Goal: Information Seeking & Learning: Learn about a topic

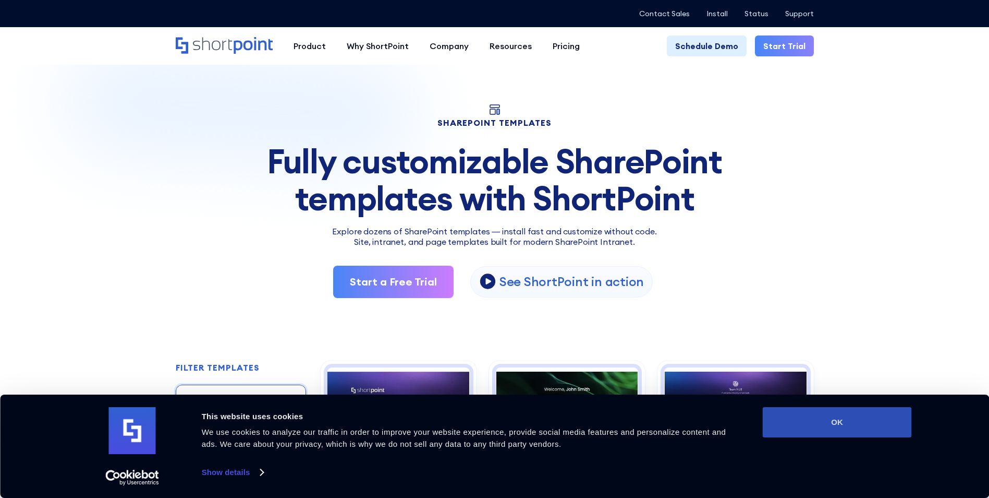
click at [857, 421] on button "OK" at bounding box center [837, 422] width 149 height 30
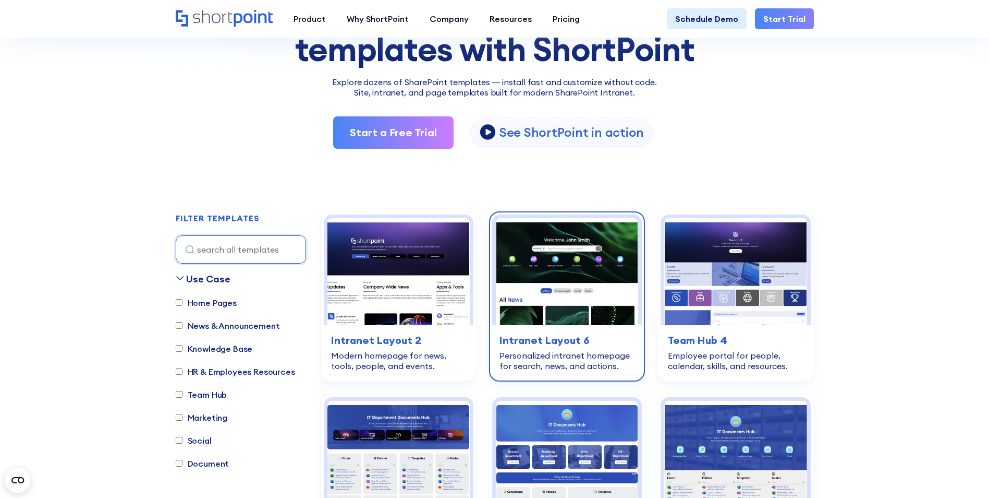
scroll to position [209, 0]
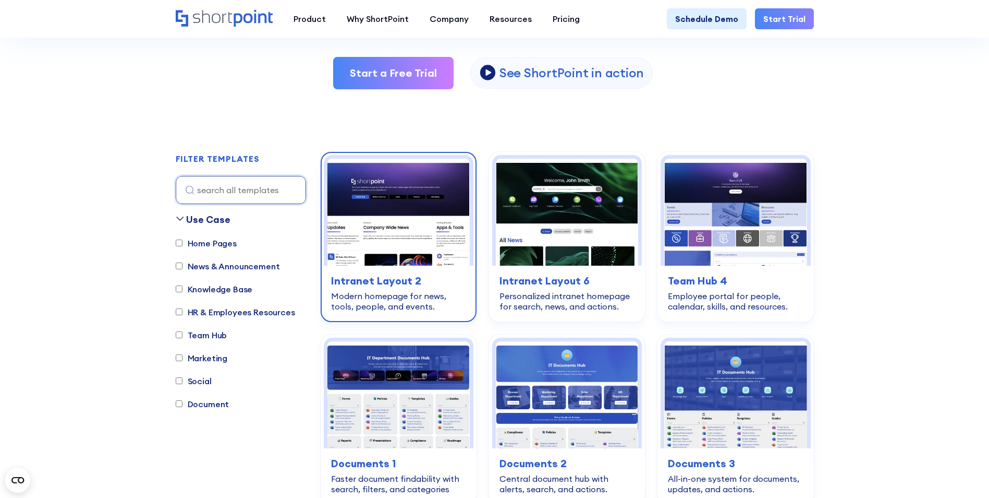
click at [387, 221] on img at bounding box center [399, 212] width 142 height 107
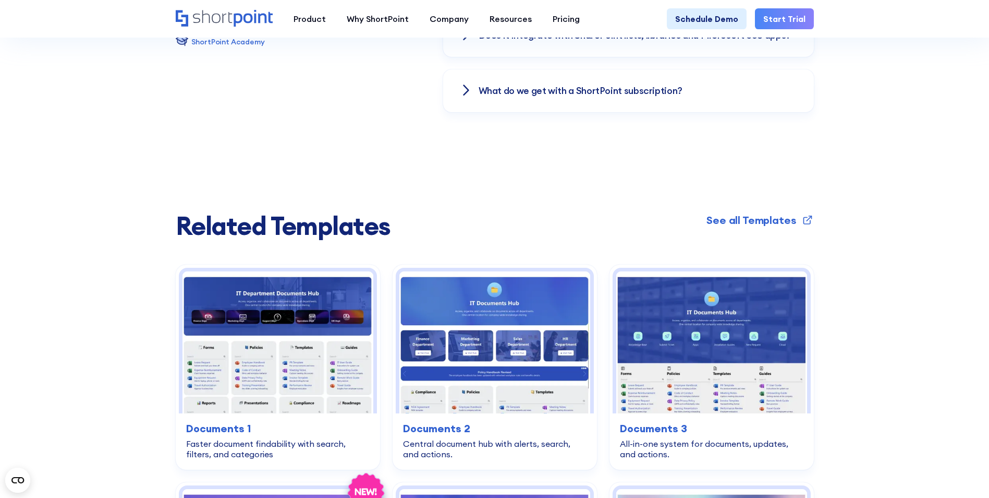
scroll to position [1825, 0]
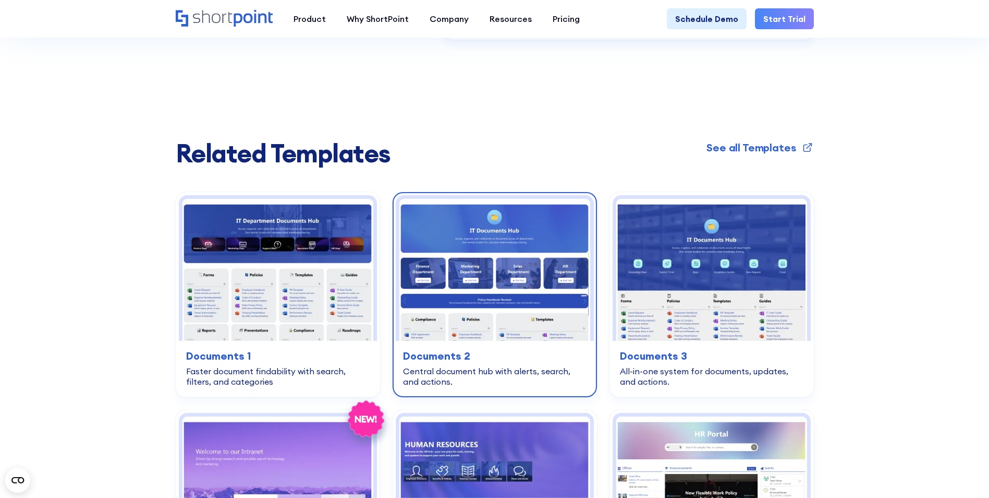
click at [468, 274] on img at bounding box center [494, 269] width 191 height 141
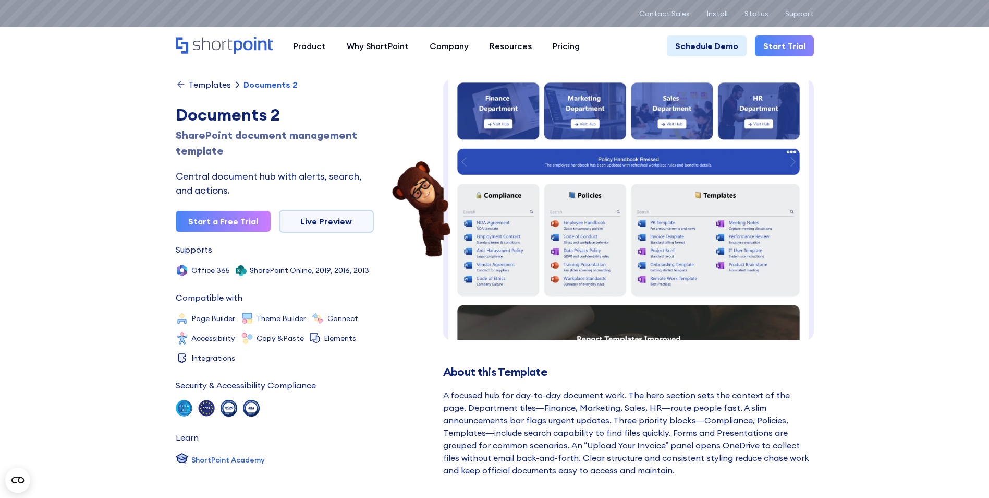
scroll to position [156, 0]
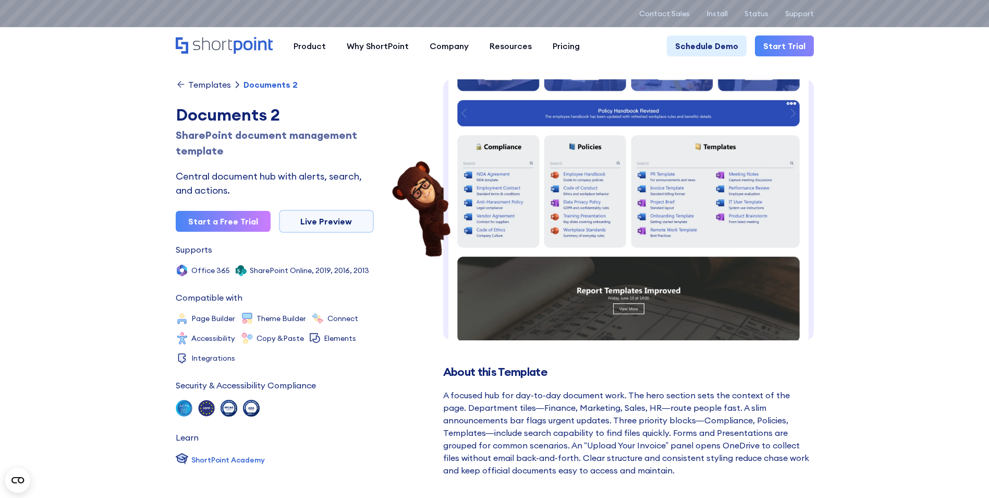
drag, startPoint x: 699, startPoint y: 196, endPoint x: 852, endPoint y: 138, distance: 163.6
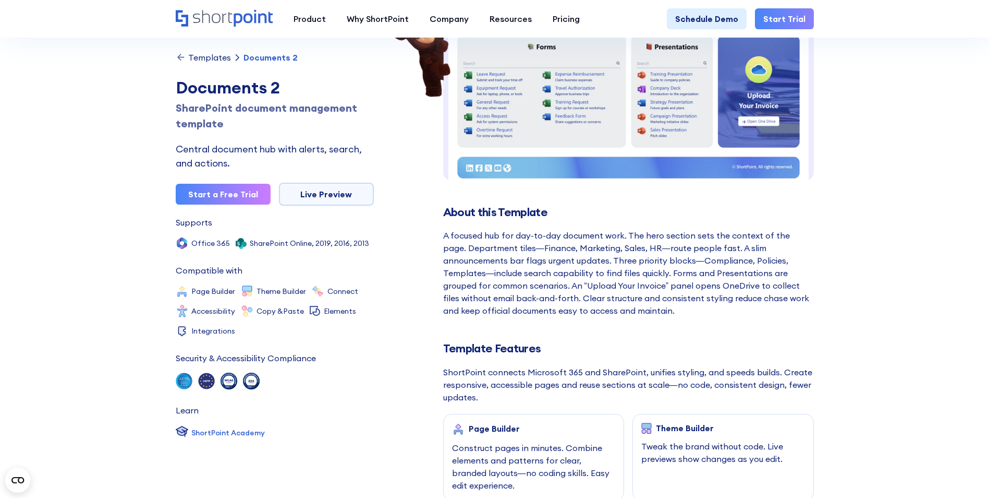
scroll to position [0, 0]
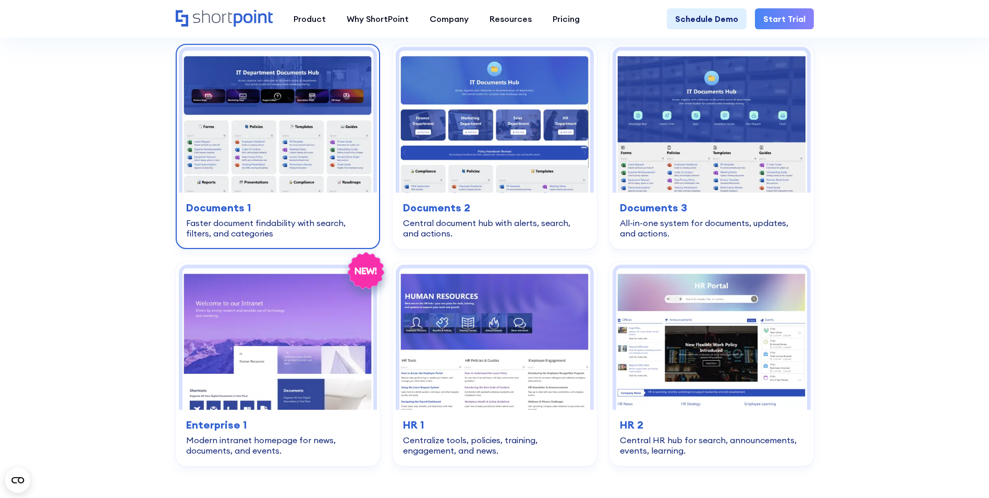
scroll to position [1982, 0]
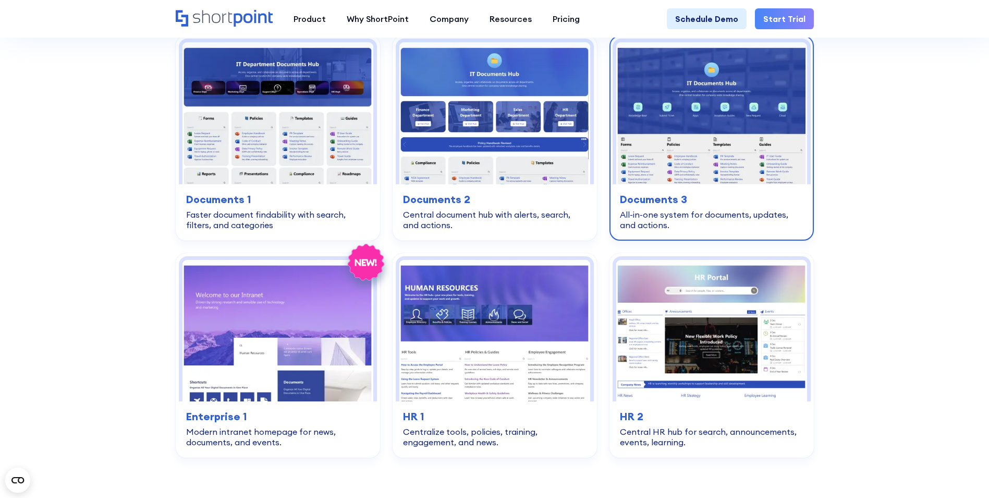
click at [722, 161] on img at bounding box center [711, 112] width 191 height 141
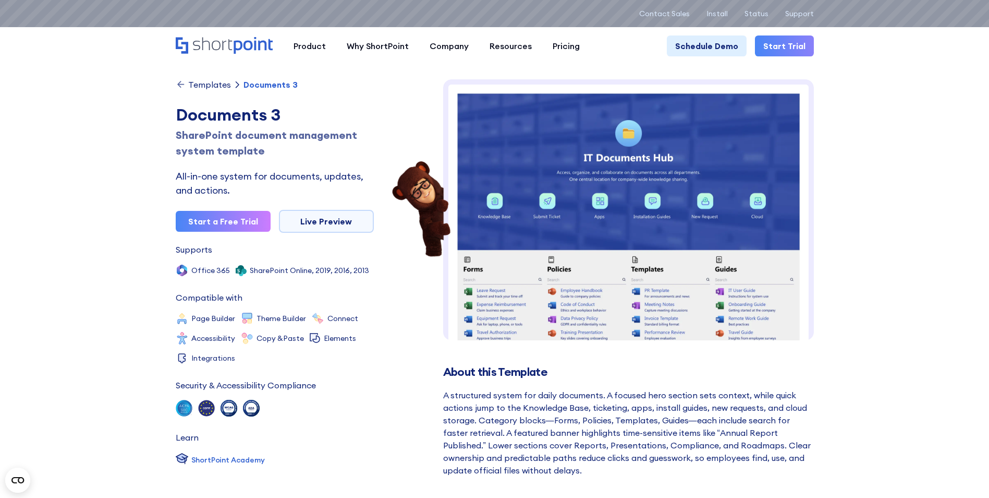
click at [197, 82] on div "Templates" at bounding box center [209, 84] width 43 height 8
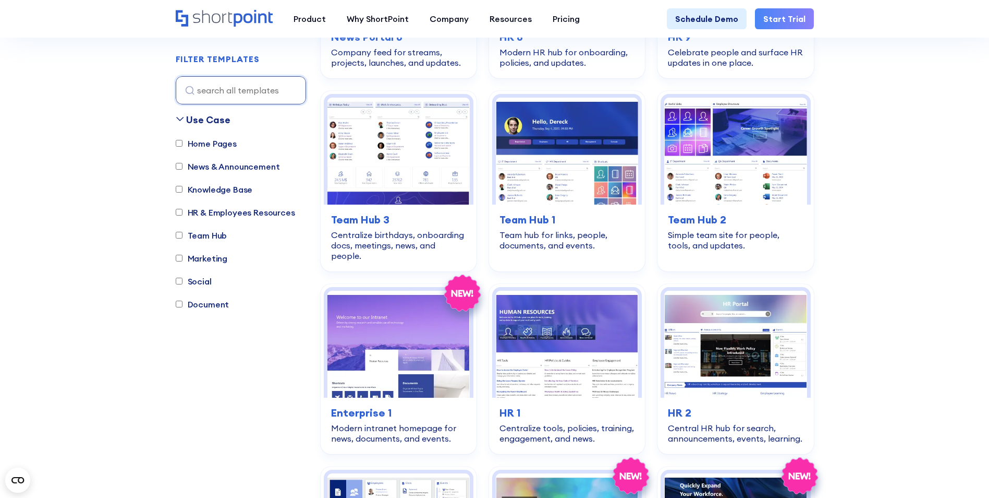
scroll to position [991, 0]
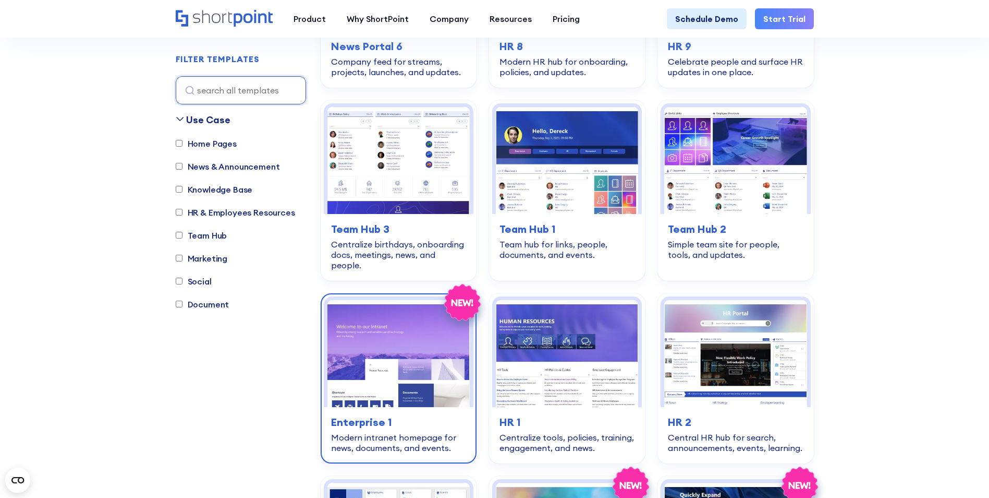
click at [386, 341] on img at bounding box center [399, 353] width 142 height 107
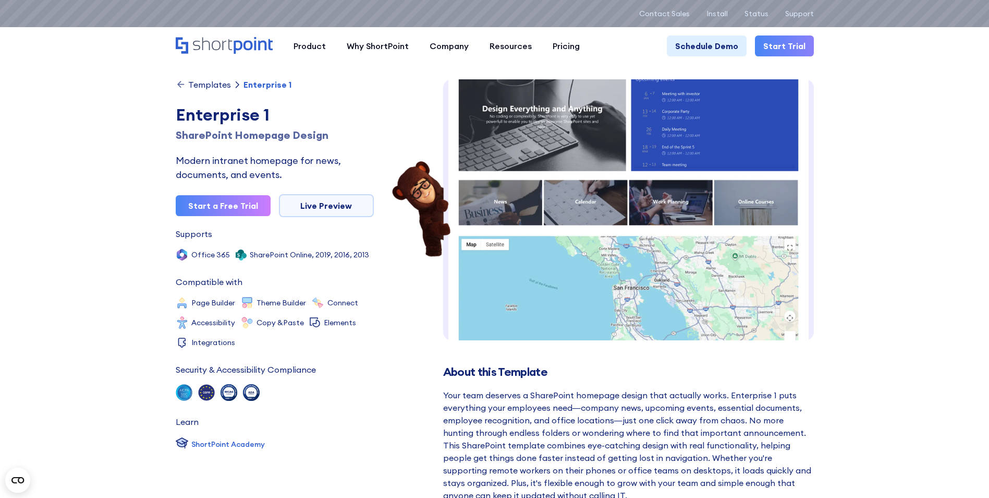
scroll to position [471, 0]
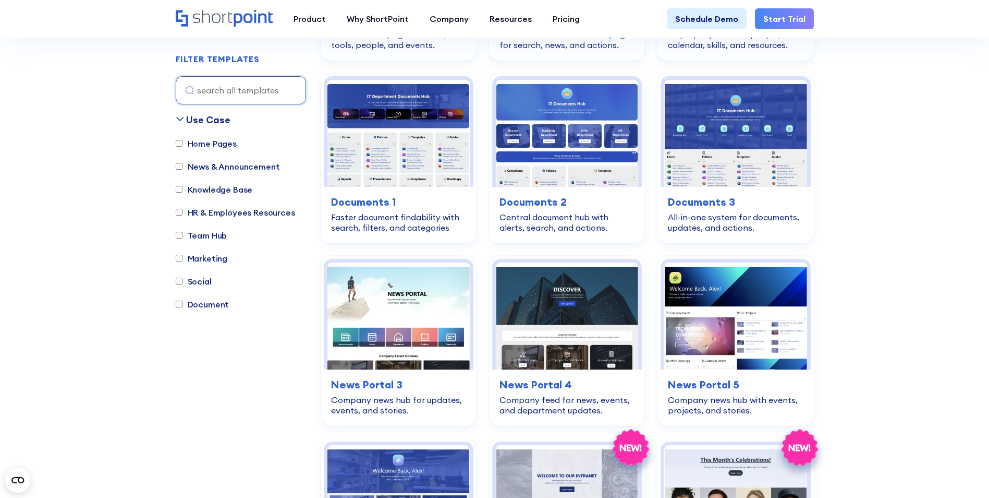
scroll to position [469, 0]
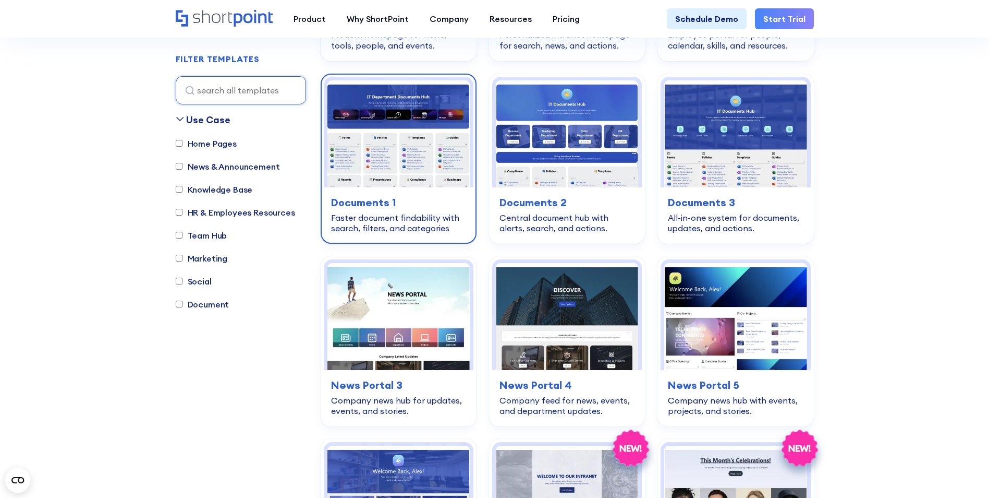
click at [384, 169] on img at bounding box center [399, 133] width 142 height 107
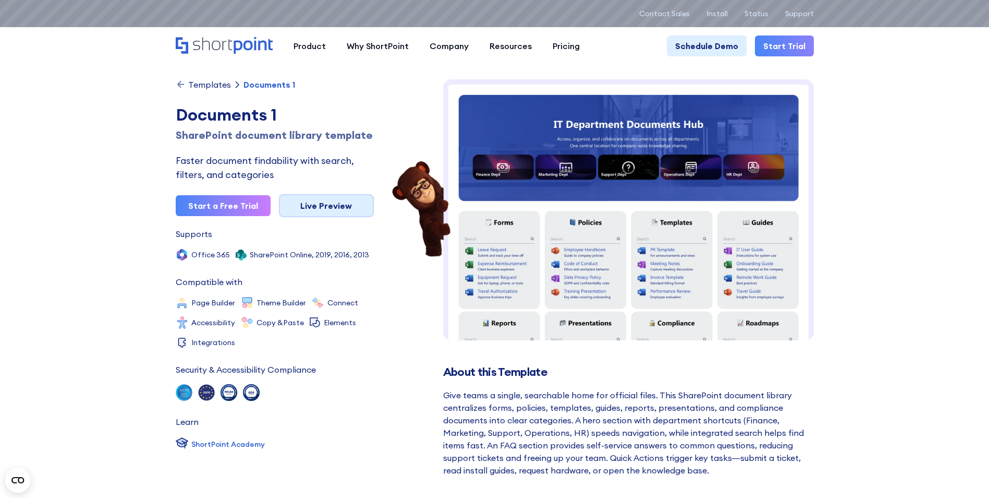
drag, startPoint x: 809, startPoint y: 122, endPoint x: 324, endPoint y: 204, distance: 492.1
click at [324, 204] on link "Live Preview" at bounding box center [326, 205] width 95 height 23
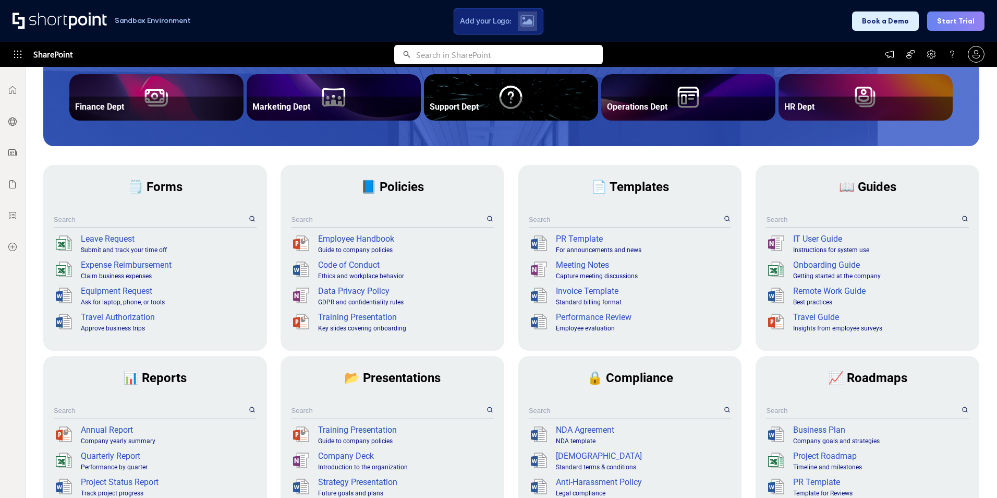
scroll to position [261, 0]
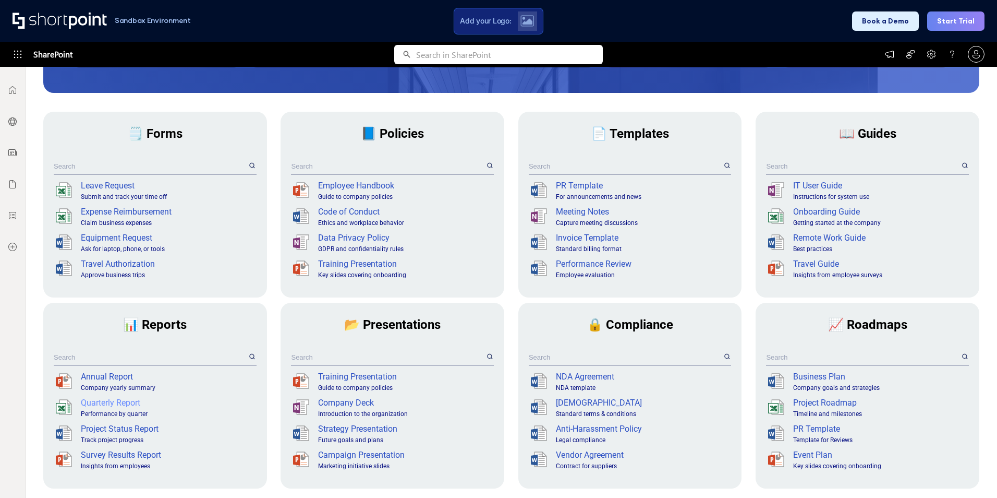
click at [98, 400] on div "Quarterly Report" at bounding box center [168, 402] width 174 height 13
click at [188, 360] on input "text" at bounding box center [150, 357] width 193 height 16
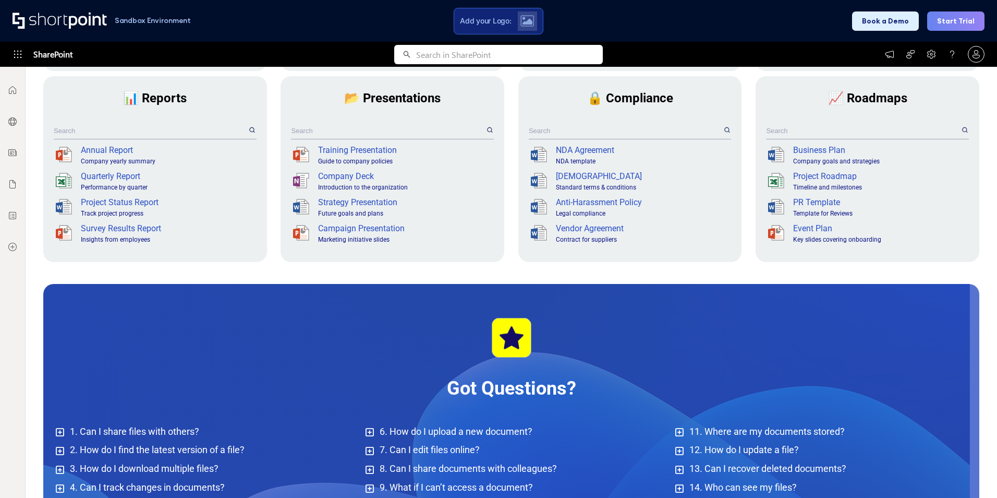
scroll to position [522, 0]
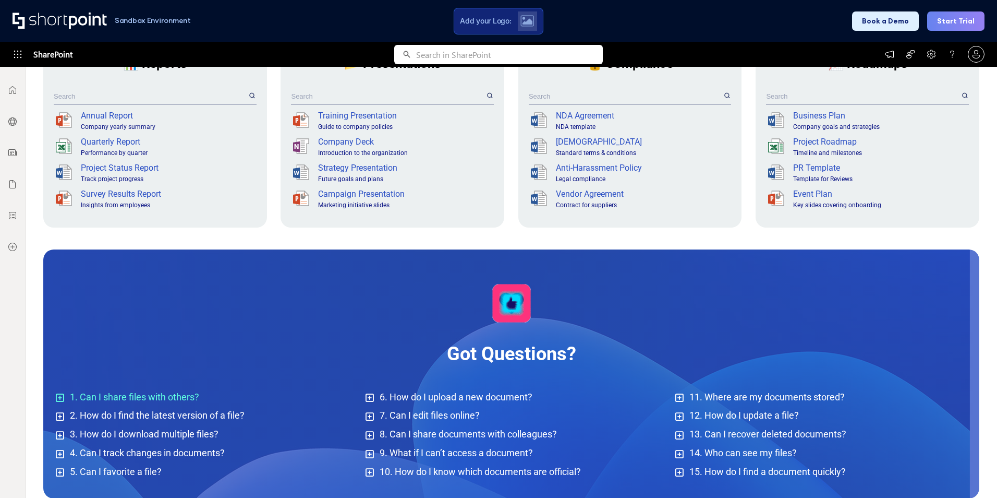
click at [162, 395] on span "1. Can I share files with others?" at bounding box center [134, 396] width 129 height 11
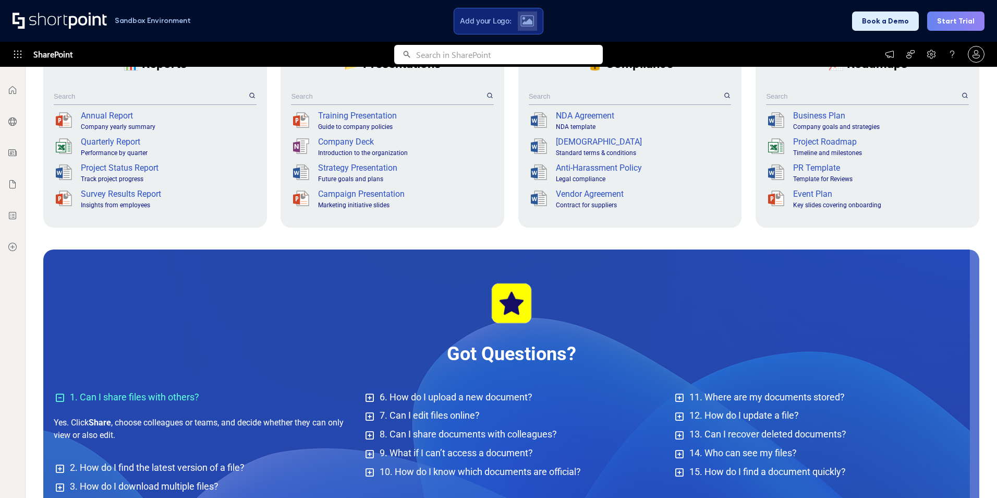
click at [60, 396] on icon at bounding box center [59, 397] width 9 height 9
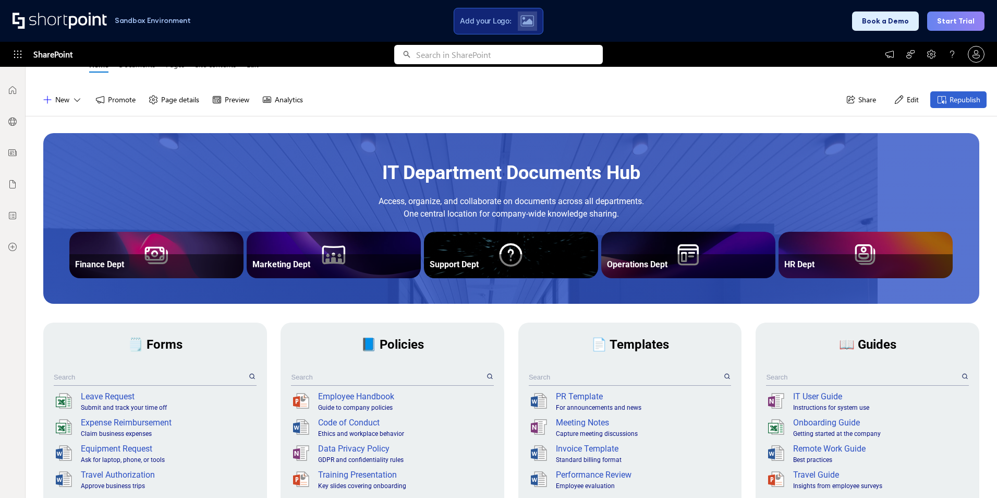
scroll to position [0, 0]
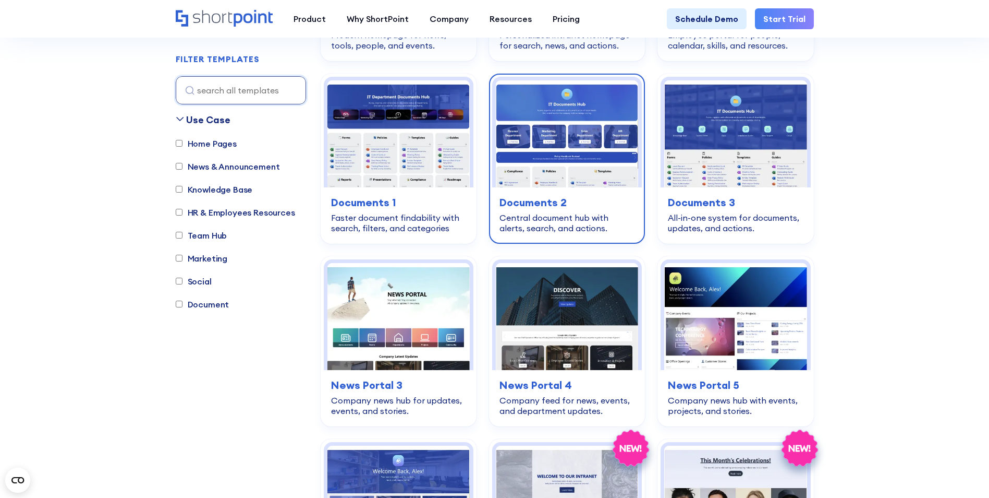
click at [592, 164] on img at bounding box center [567, 133] width 142 height 107
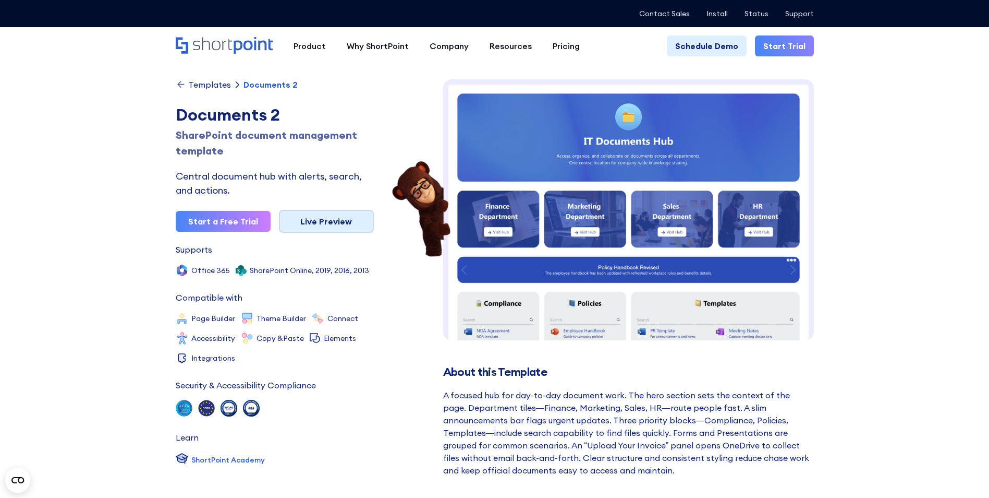
scroll to position [8, 0]
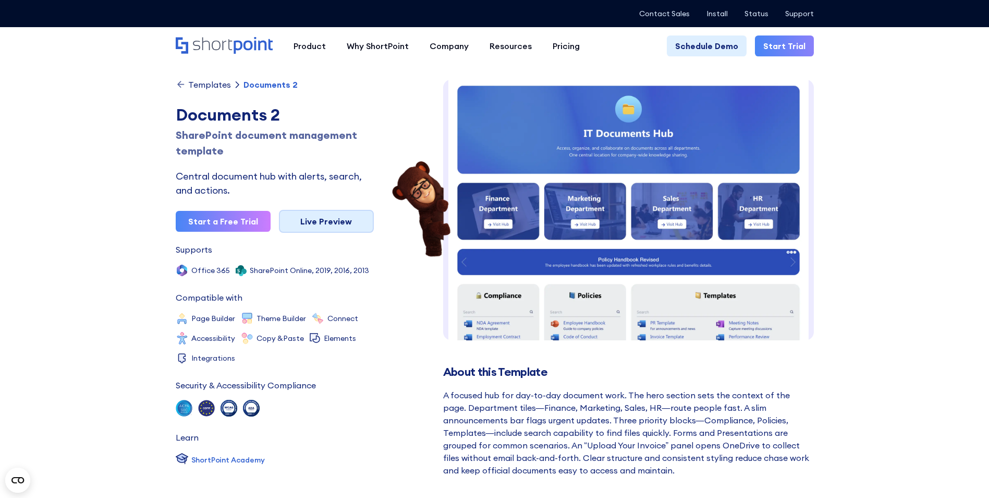
click at [331, 219] on link "Live Preview" at bounding box center [326, 221] width 95 height 23
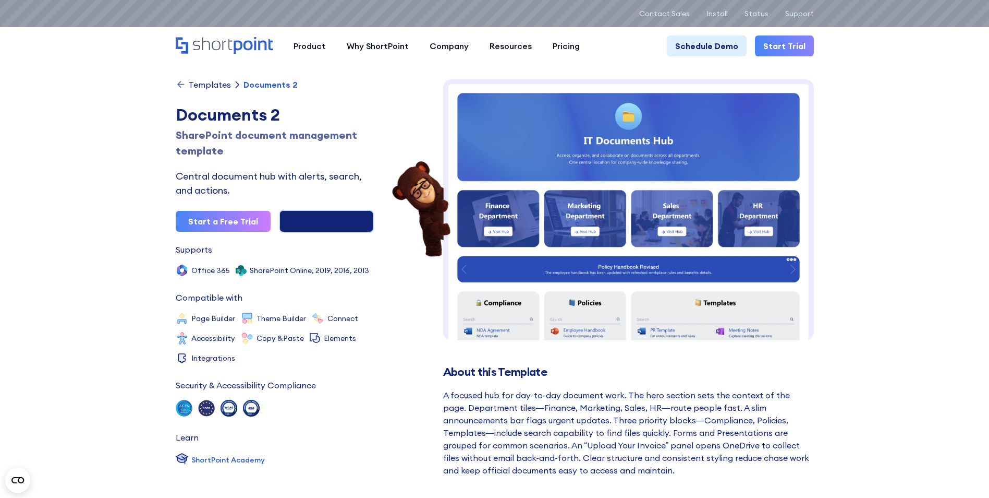
scroll to position [0, 0]
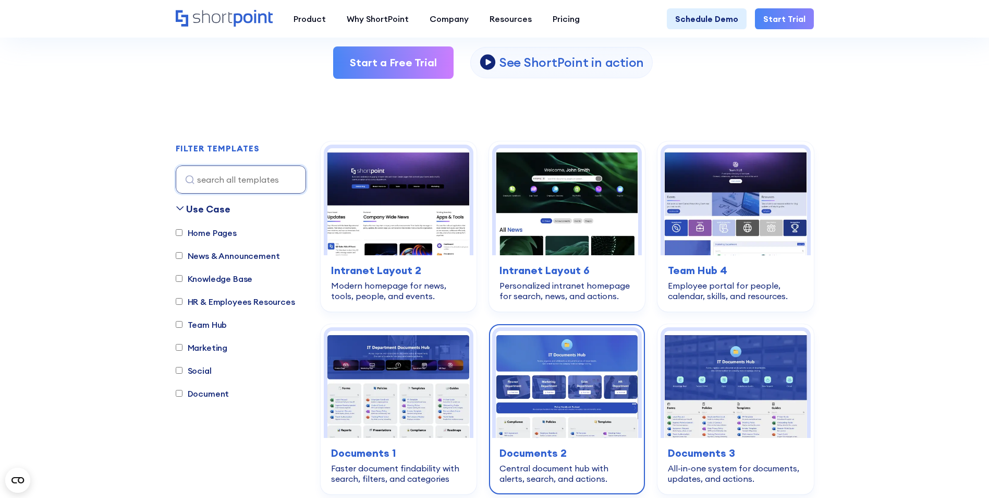
scroll to position [156, 0]
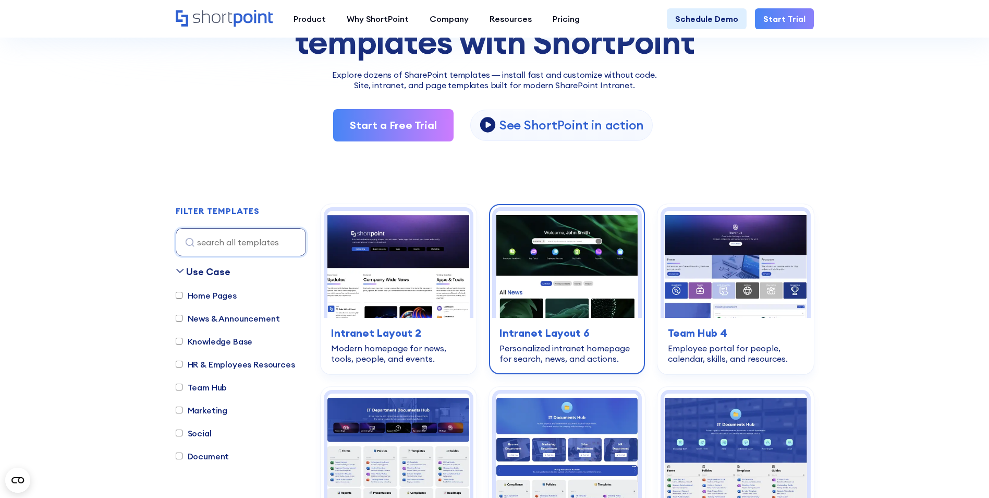
click at [564, 251] on img at bounding box center [567, 264] width 142 height 107
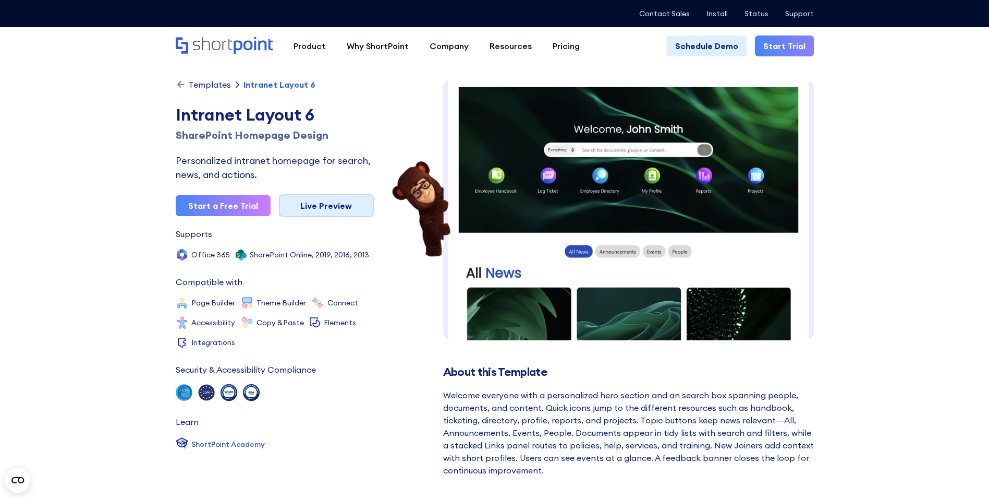
scroll to position [1, 0]
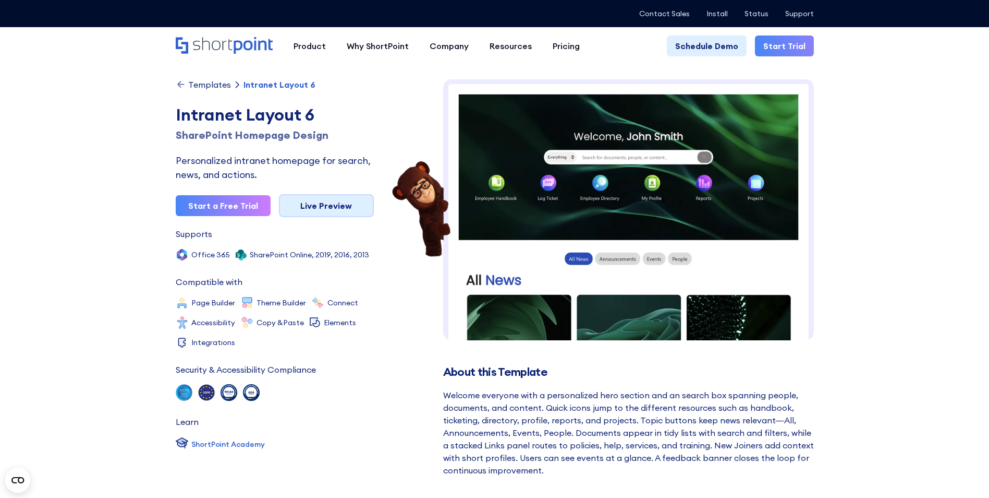
click at [335, 209] on link "Live Preview" at bounding box center [326, 205] width 95 height 23
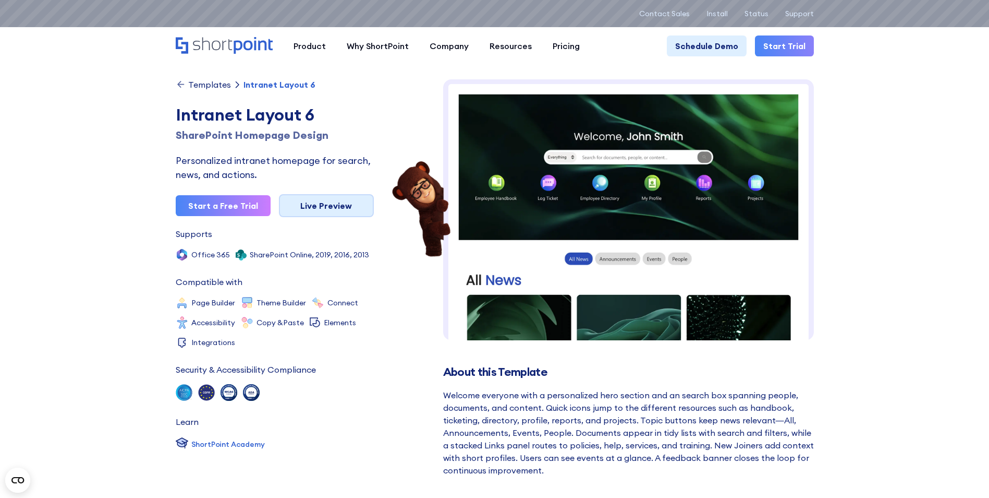
scroll to position [0, 0]
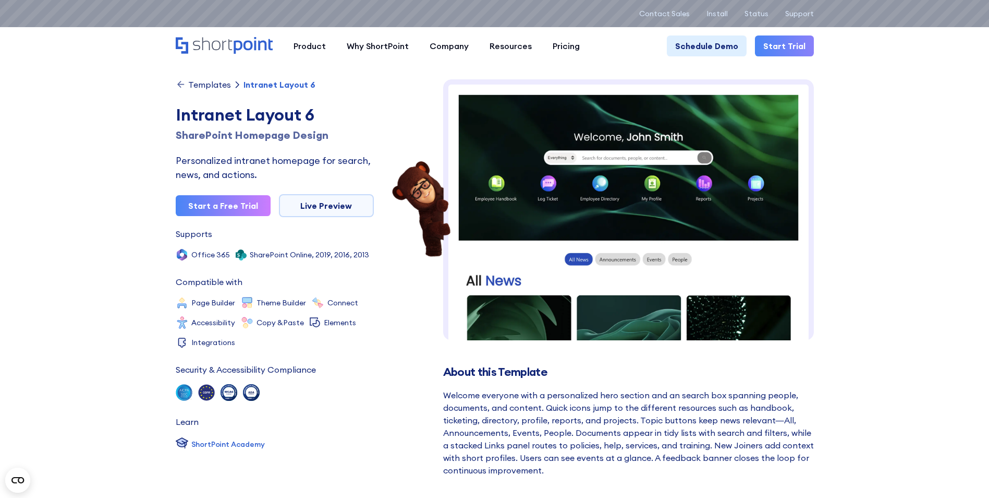
click at [781, 44] on link "Start Trial" at bounding box center [784, 45] width 59 height 21
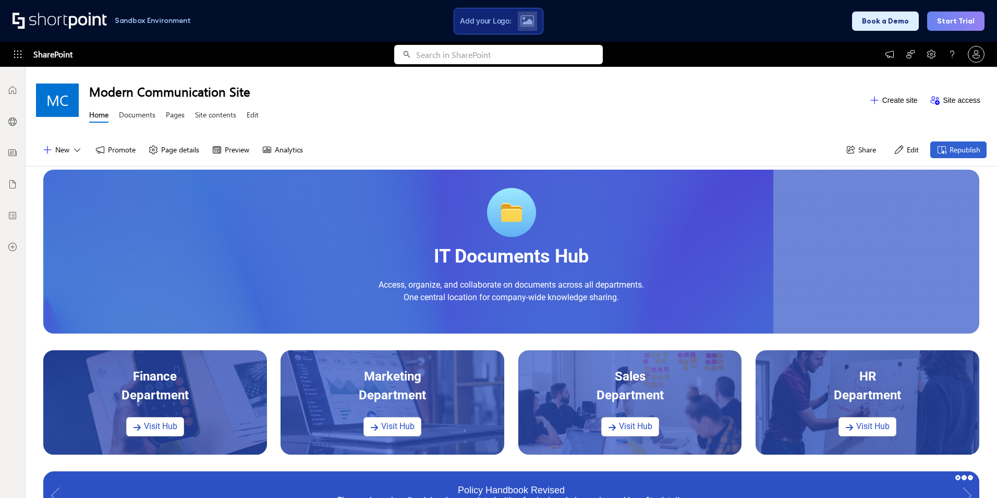
click at [52, 25] on div at bounding box center [61, 21] width 97 height 17
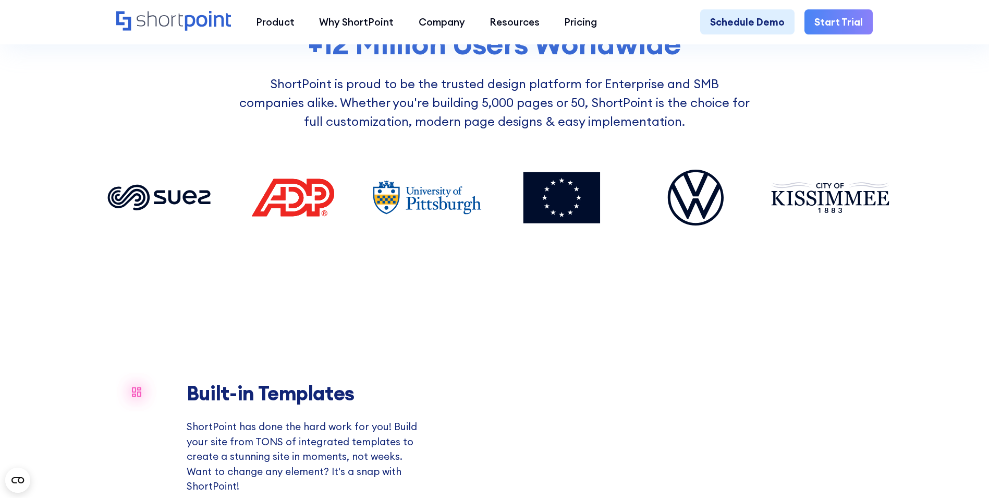
scroll to position [1095, 0]
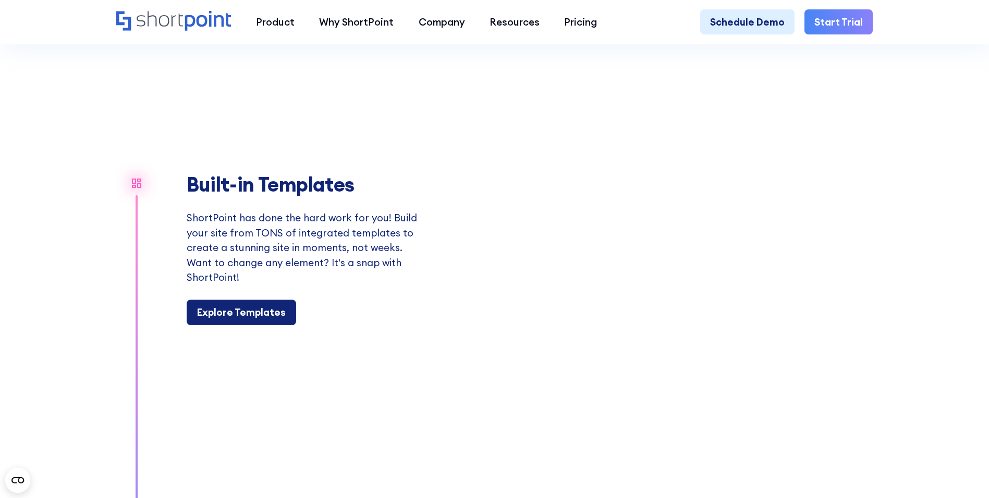
click at [251, 319] on div "Explore Templates" at bounding box center [241, 312] width 89 height 15
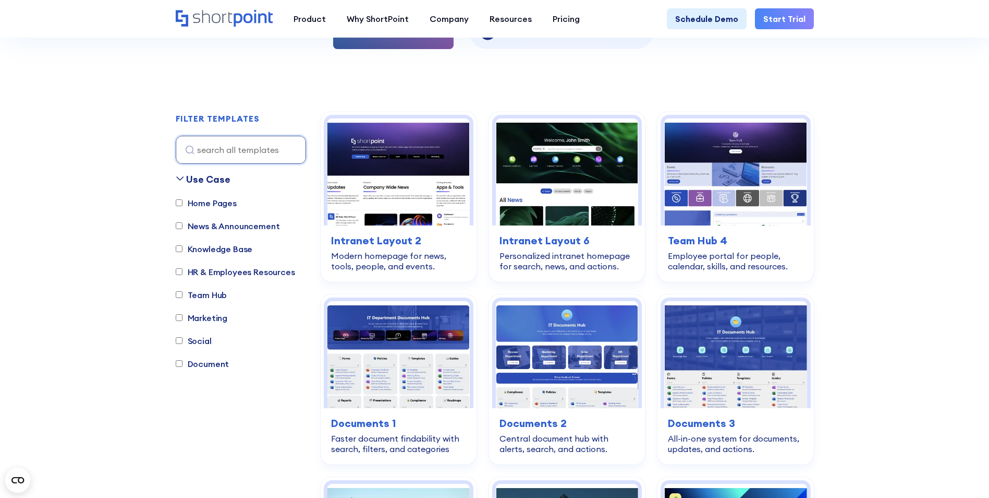
scroll to position [261, 0]
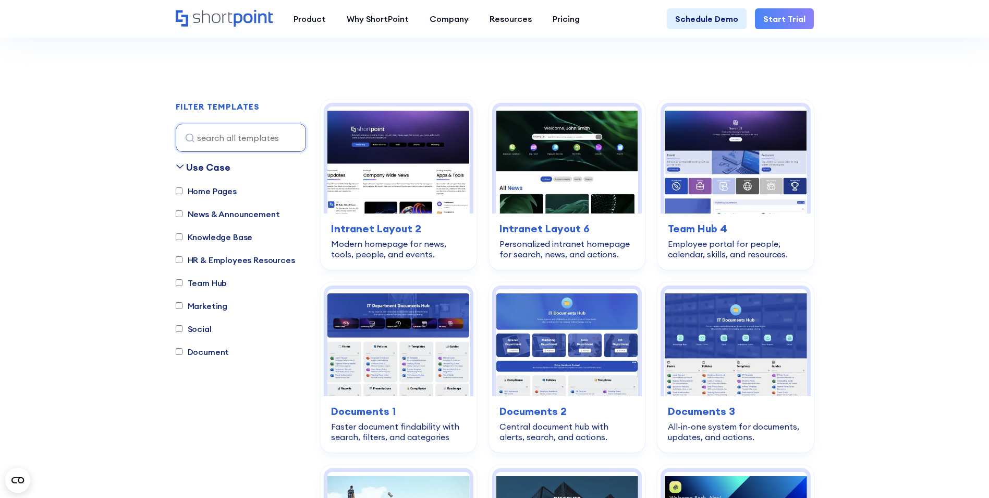
click at [216, 285] on label "Team Hub" at bounding box center [202, 282] width 52 height 13
click at [183, 285] on input "Team Hub" at bounding box center [179, 282] width 7 height 7
checkbox input "true"
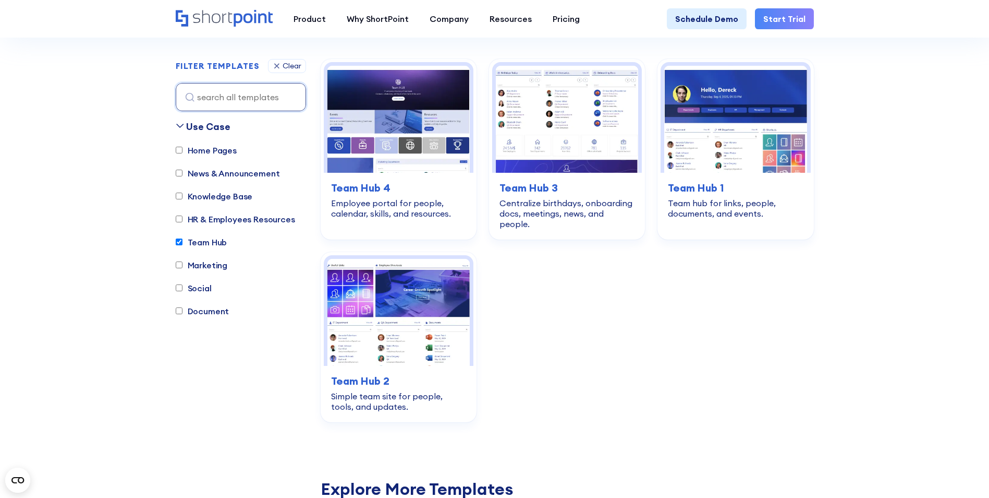
scroll to position [308, 0]
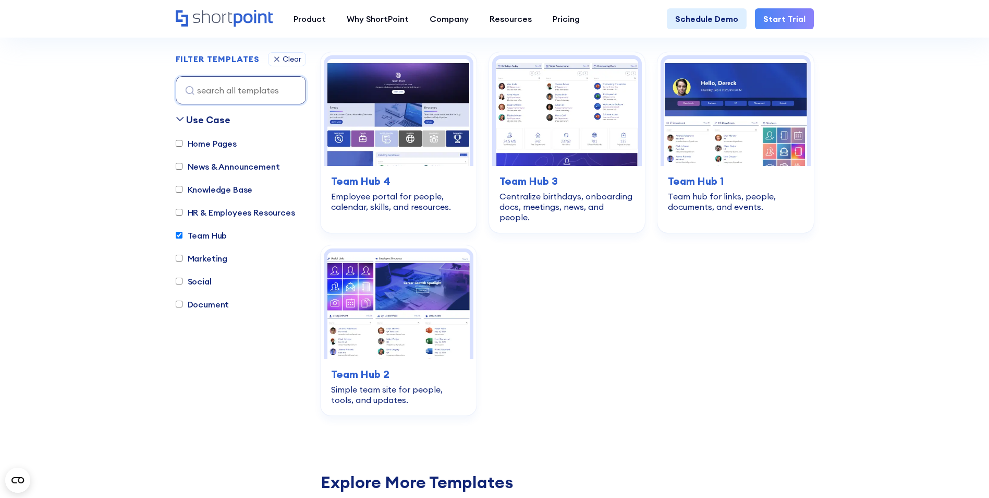
click at [205, 304] on label "Document" at bounding box center [203, 304] width 54 height 13
click at [183, 304] on input "Document" at bounding box center [179, 304] width 7 height 7
checkbox input "true"
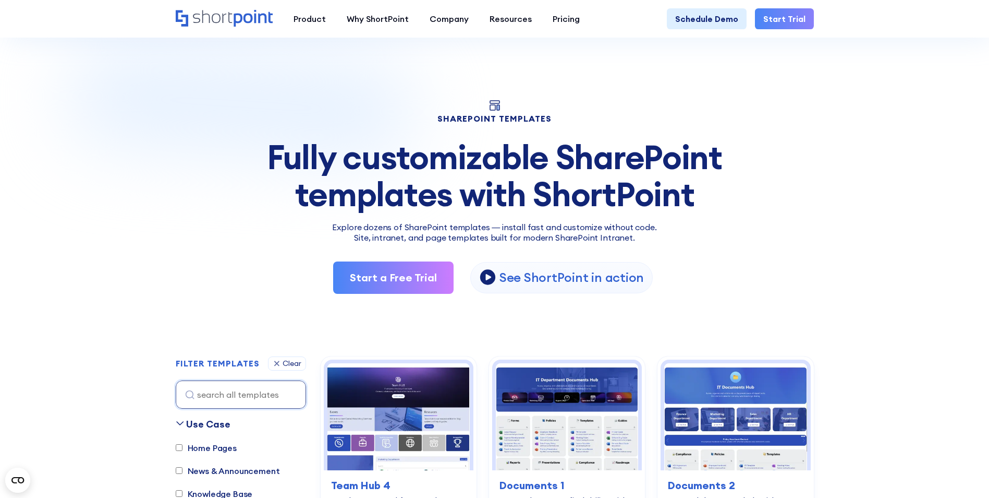
scroll to position [0, 0]
